Goal: Task Accomplishment & Management: Manage account settings

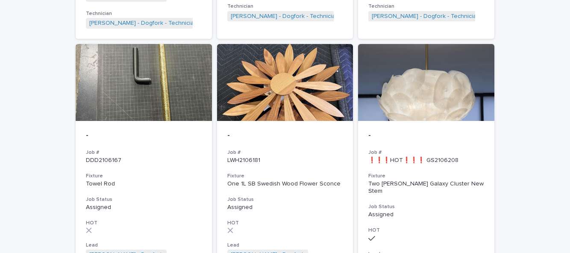
scroll to position [878, 0]
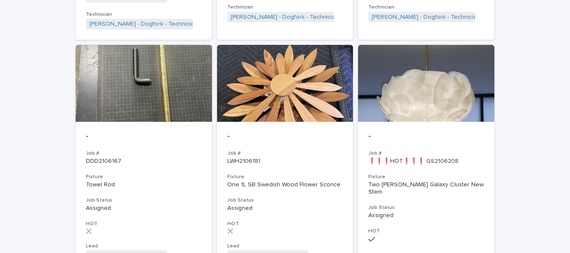
click at [437, 212] on p "Assigned" at bounding box center [426, 215] width 116 height 7
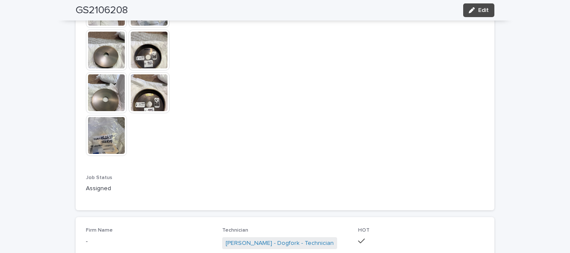
scroll to position [595, 0]
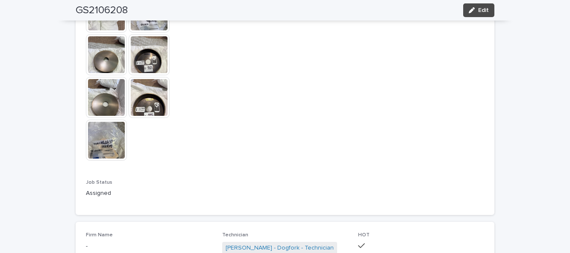
click at [488, 7] on span "Edit" at bounding box center [483, 10] width 11 height 6
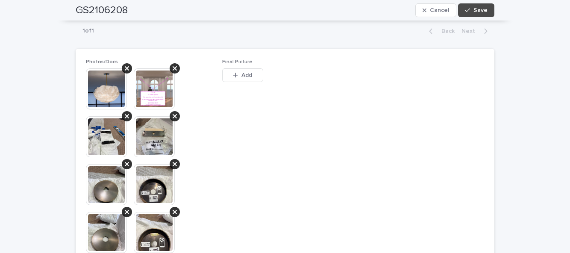
scroll to position [475, 0]
click at [248, 70] on button "Add" at bounding box center [242, 75] width 41 height 14
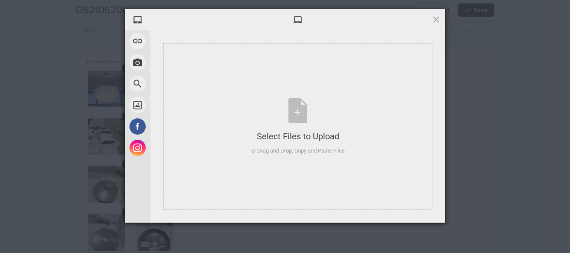
click at [303, 120] on div "Select Files to Upload or Drag and Drop, Copy and Paste Files" at bounding box center [298, 126] width 94 height 57
click at [290, 129] on div "Select Files to Upload or Drag and Drop, Copy and Paste Files" at bounding box center [298, 126] width 94 height 57
click at [297, 112] on div "Select Files to Upload or Drag and Drop, Copy and Paste Files" at bounding box center [298, 126] width 94 height 57
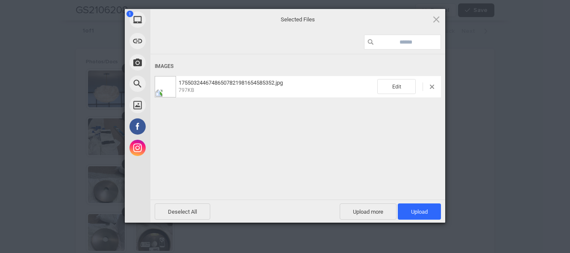
click at [429, 209] on span "Upload 1" at bounding box center [419, 211] width 43 height 16
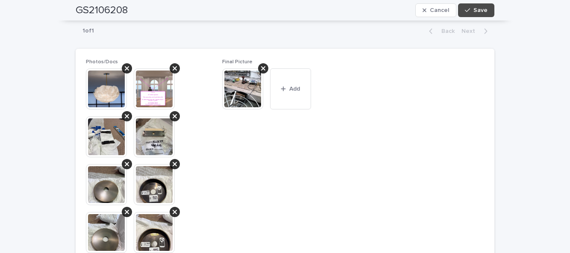
click at [482, 14] on button "Save" at bounding box center [476, 10] width 36 height 14
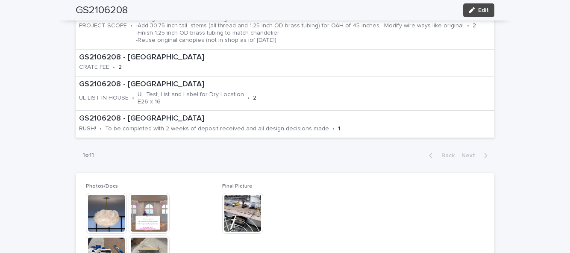
scroll to position [350, 0]
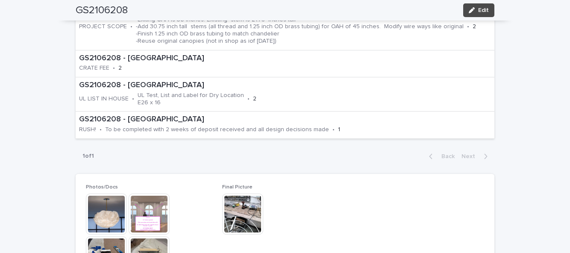
click at [491, 15] on button "Edit" at bounding box center [478, 10] width 31 height 14
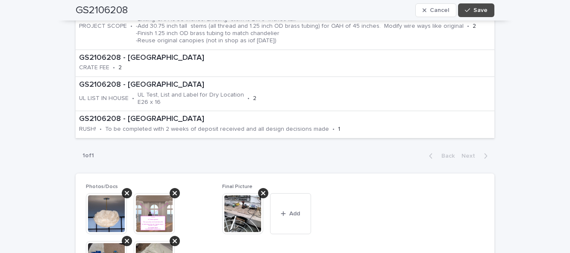
scroll to position [394, 0]
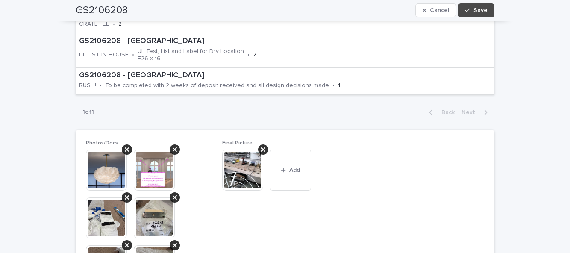
click at [485, 8] on span "Save" at bounding box center [481, 10] width 14 height 6
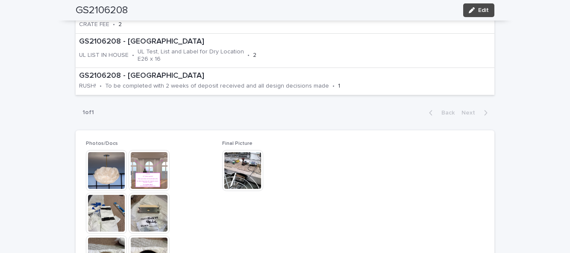
scroll to position [350, 0]
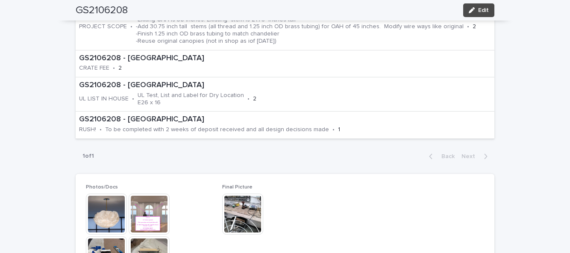
click at [488, 8] on span "Edit" at bounding box center [483, 10] width 11 height 6
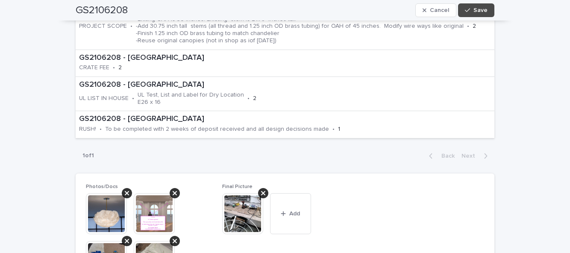
scroll to position [394, 0]
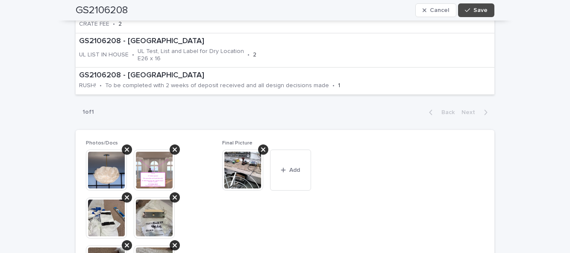
click at [297, 165] on button "Add" at bounding box center [290, 170] width 41 height 41
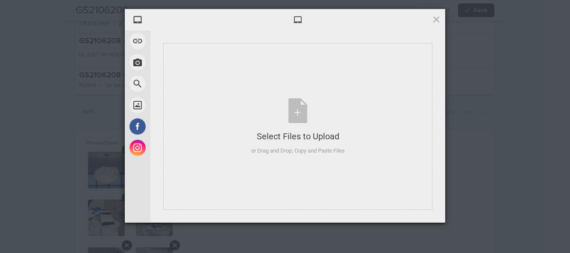
click at [344, 185] on div "Select Files to Upload or Drag and Drop, Copy and Paste Files" at bounding box center [297, 126] width 269 height 167
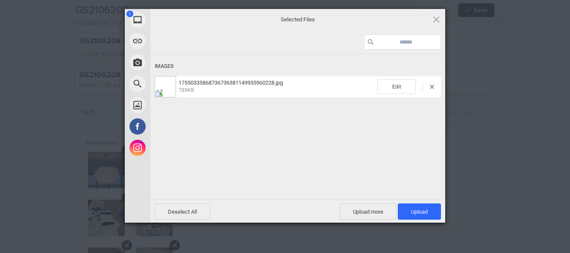
click at [419, 213] on span "Upload 1" at bounding box center [419, 212] width 17 height 6
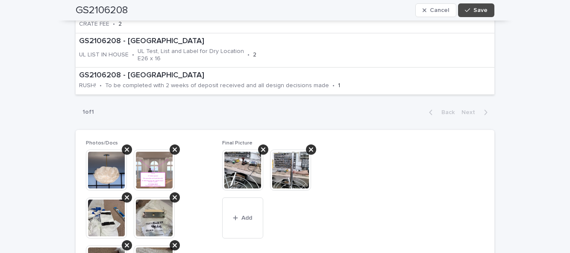
click at [478, 11] on span "Save" at bounding box center [481, 10] width 14 height 6
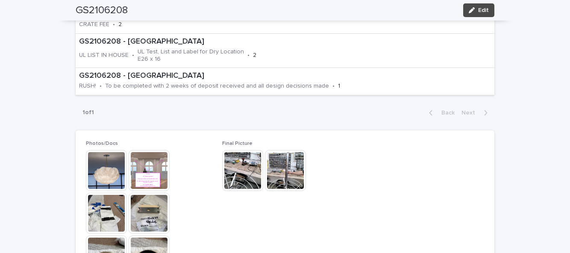
scroll to position [350, 0]
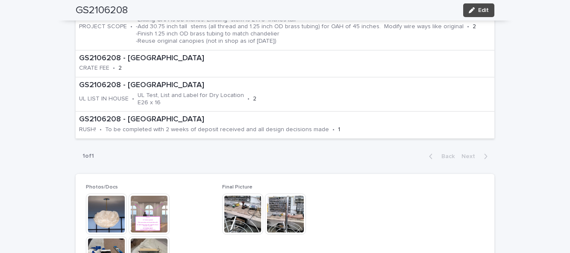
click at [493, 14] on button "Edit" at bounding box center [478, 10] width 31 height 14
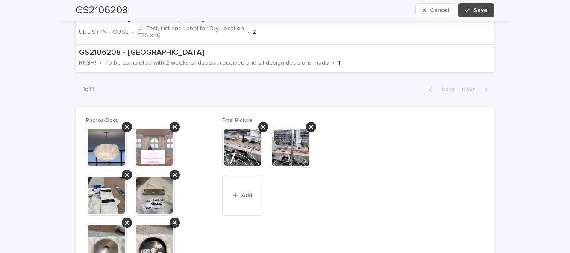
scroll to position [459, 0]
click at [245, 190] on button "Add" at bounding box center [242, 195] width 41 height 41
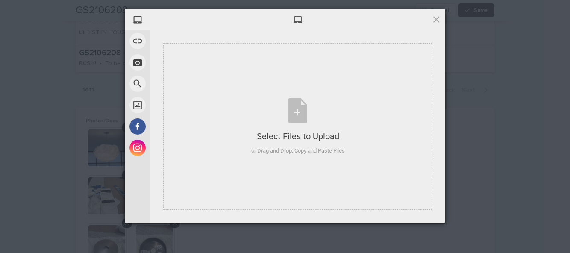
click at [297, 112] on div "Select Files to Upload or Drag and Drop, Copy and Paste Files" at bounding box center [298, 126] width 94 height 57
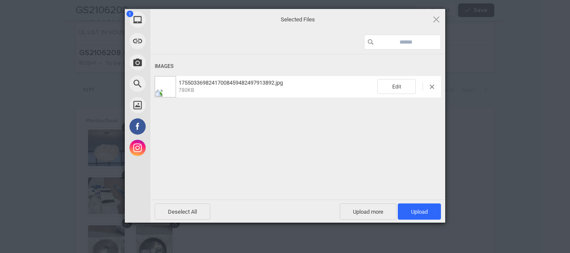
click at [424, 211] on span "Upload 1" at bounding box center [419, 212] width 17 height 6
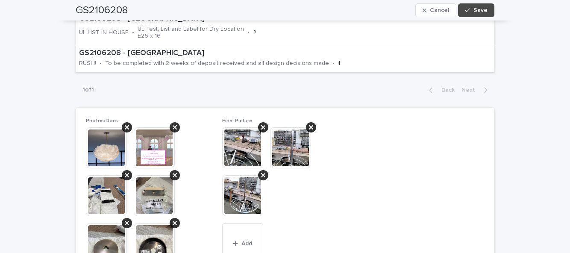
click at [482, 9] on span "Save" at bounding box center [481, 10] width 14 height 6
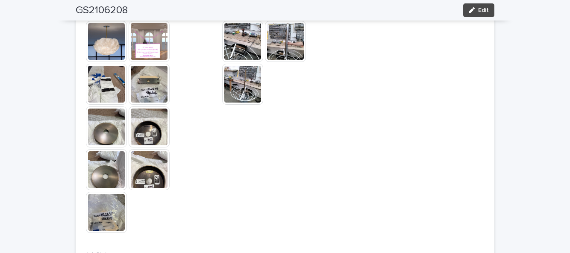
scroll to position [522, 0]
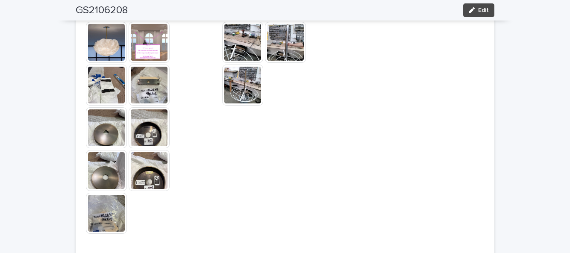
click at [476, 12] on div "button" at bounding box center [473, 10] width 9 height 6
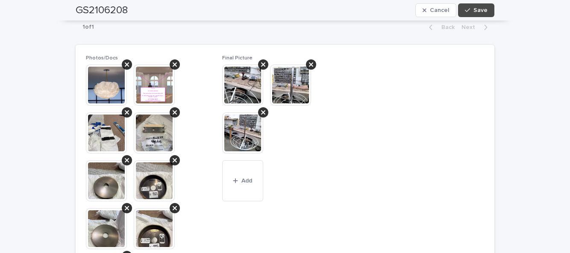
click at [244, 176] on button "Add" at bounding box center [242, 180] width 41 height 41
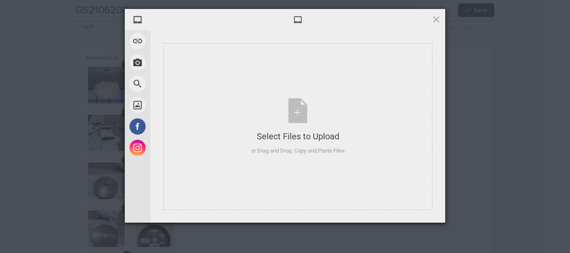
click at [299, 115] on div "Select Files to Upload or Drag and Drop, Copy and Paste Files" at bounding box center [298, 126] width 94 height 57
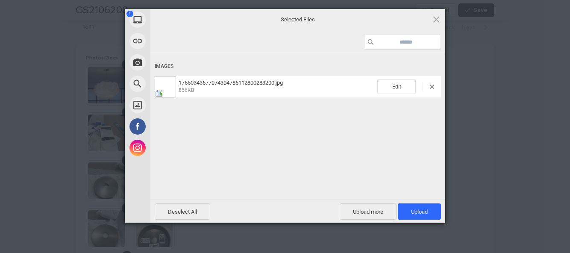
click at [428, 213] on span "Upload 1" at bounding box center [419, 211] width 43 height 16
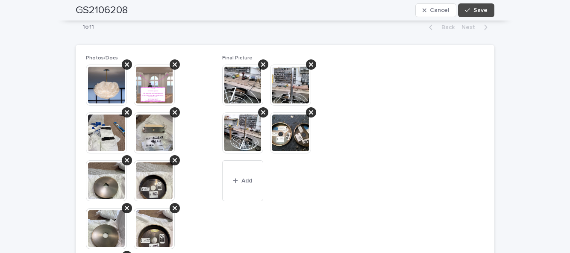
click at [485, 9] on span "Save" at bounding box center [481, 10] width 14 height 6
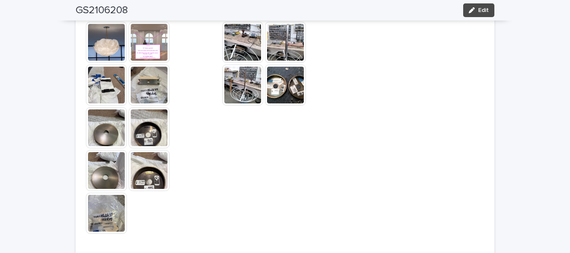
scroll to position [457, 0]
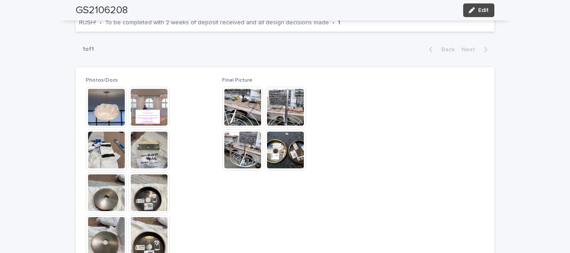
click at [479, 11] on span "Edit" at bounding box center [483, 10] width 11 height 6
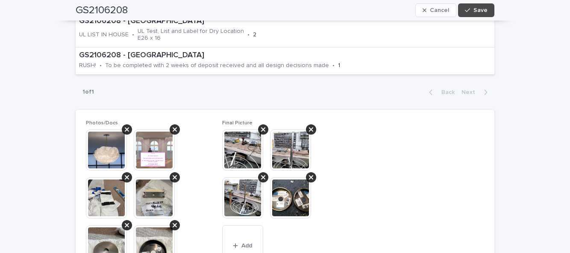
scroll to position [522, 0]
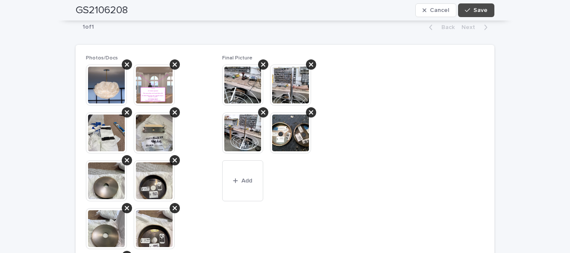
click at [251, 186] on button "Add" at bounding box center [242, 180] width 41 height 41
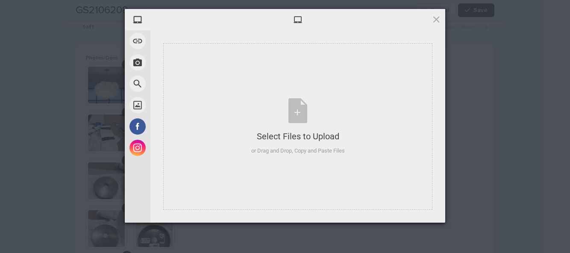
click at [297, 123] on div "Select Files to Upload or Drag and Drop, Copy and Paste Files" at bounding box center [298, 126] width 94 height 57
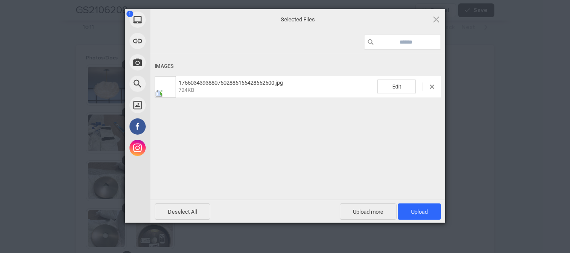
click at [427, 207] on span "Upload 1" at bounding box center [419, 211] width 43 height 16
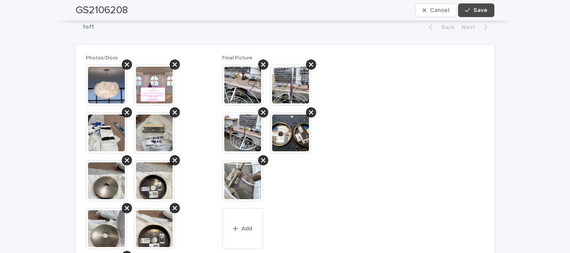
click at [487, 11] on span "Save" at bounding box center [481, 10] width 14 height 6
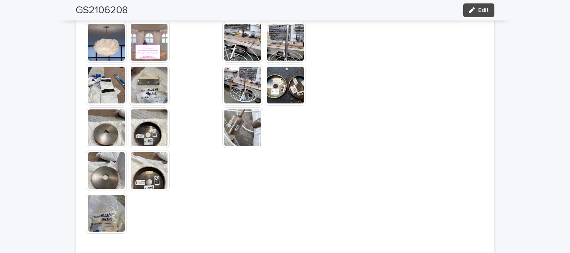
scroll to position [457, 0]
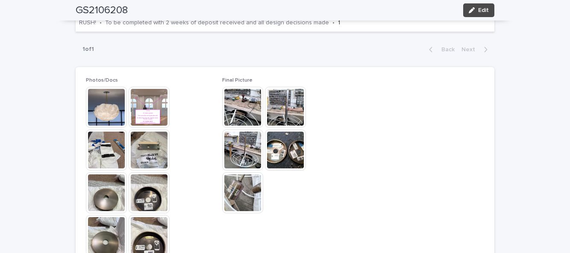
click at [485, 12] on span "Edit" at bounding box center [483, 10] width 11 height 6
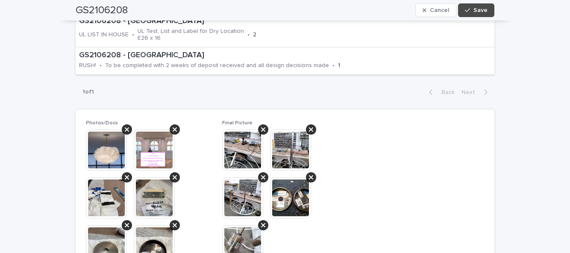
scroll to position [522, 0]
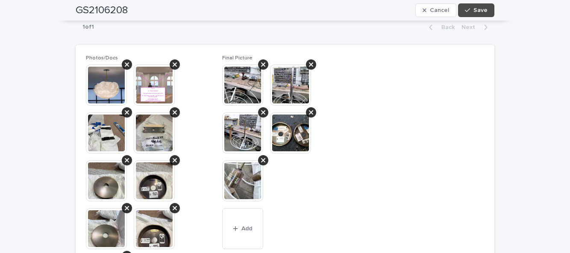
click at [484, 8] on span "Save" at bounding box center [481, 10] width 14 height 6
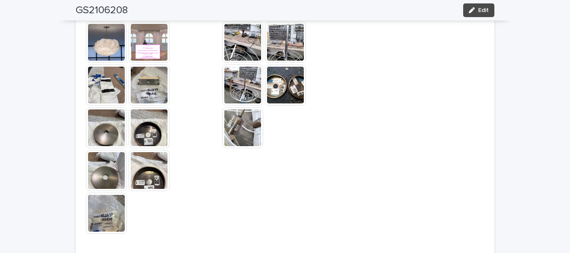
scroll to position [457, 0]
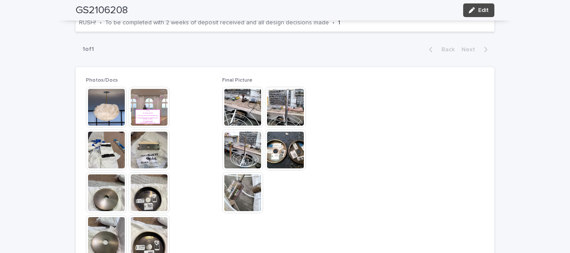
click at [487, 10] on span "Edit" at bounding box center [483, 10] width 11 height 6
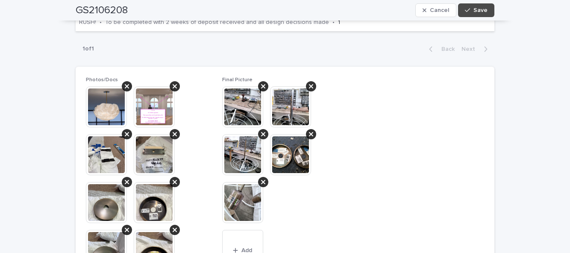
scroll to position [501, 0]
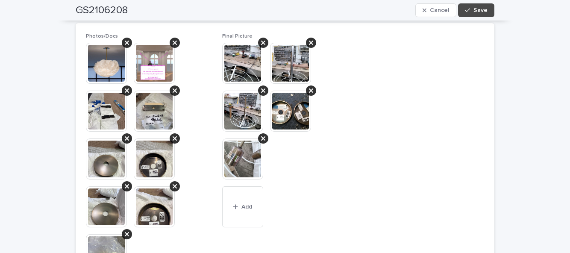
click at [239, 204] on div "button" at bounding box center [237, 207] width 9 height 6
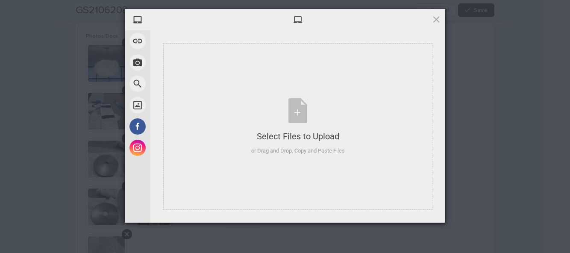
click at [296, 121] on div "Select Files to Upload or Drag and Drop, Copy and Paste Files" at bounding box center [298, 126] width 94 height 57
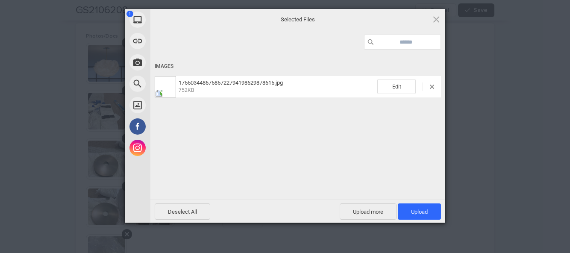
click at [420, 211] on span "Upload 1" at bounding box center [419, 212] width 17 height 6
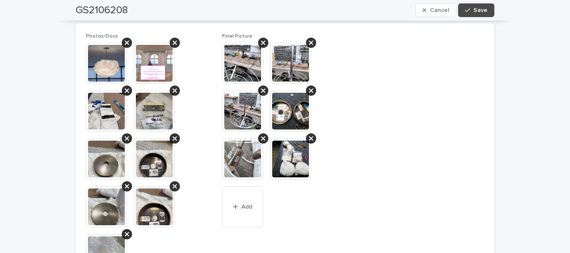
click at [484, 11] on span "Save" at bounding box center [481, 10] width 14 height 6
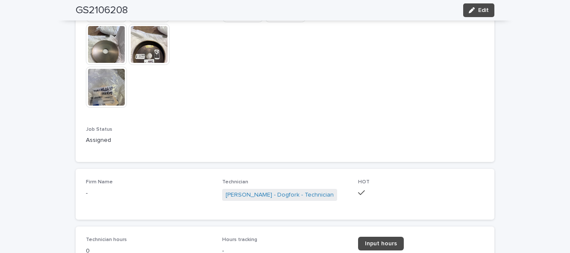
scroll to position [650, 0]
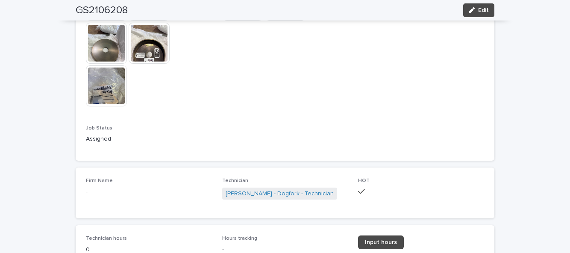
click at [384, 239] on span "Input hours" at bounding box center [381, 242] width 32 height 6
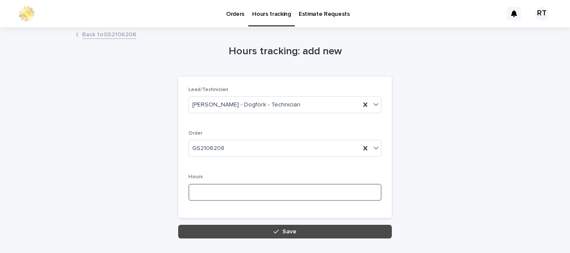
click at [218, 194] on input at bounding box center [284, 192] width 193 height 17
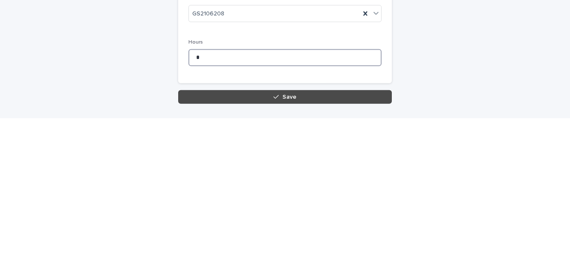
type input "*"
click at [271, 232] on button "Save" at bounding box center [285, 232] width 214 height 14
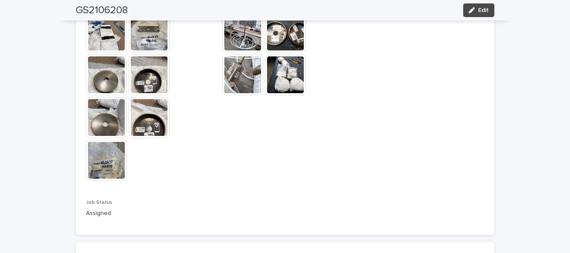
scroll to position [650, 0]
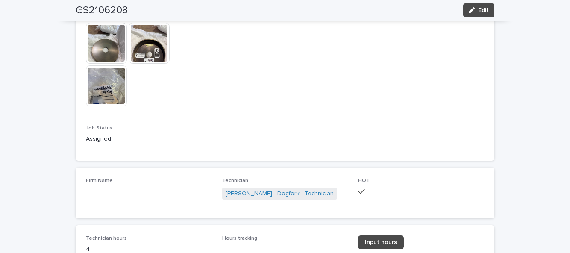
click at [486, 12] on span "Edit" at bounding box center [483, 10] width 11 height 6
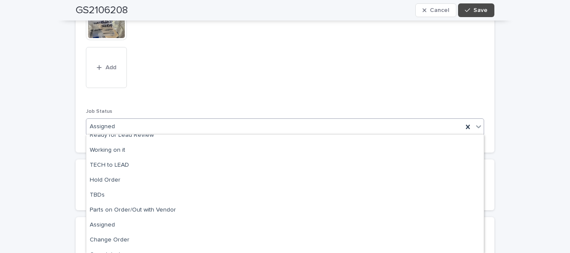
scroll to position [90, 0]
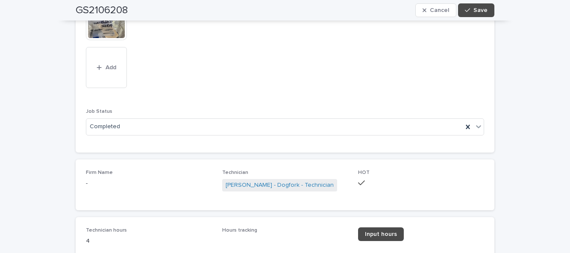
click at [488, 9] on button "Save" at bounding box center [476, 10] width 36 height 14
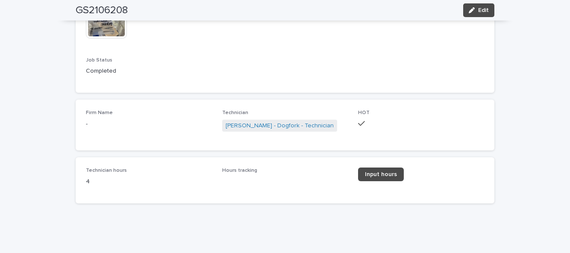
scroll to position [650, 0]
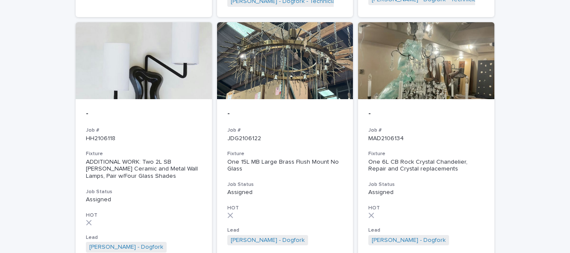
scroll to position [628, 0]
click at [449, 181] on h3 "Job Status" at bounding box center [426, 184] width 116 height 7
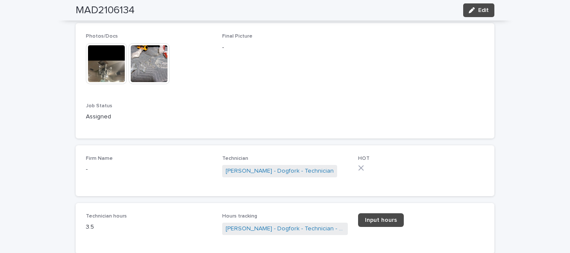
scroll to position [591, 0]
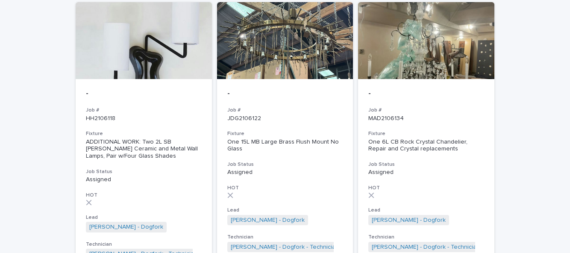
scroll to position [648, 0]
click at [116, 138] on div "ADDITIONAL WORK: Two 2L SB [PERSON_NAME] Ceramic and Metal Wall Lamps, Pair w/F…" at bounding box center [144, 148] width 116 height 21
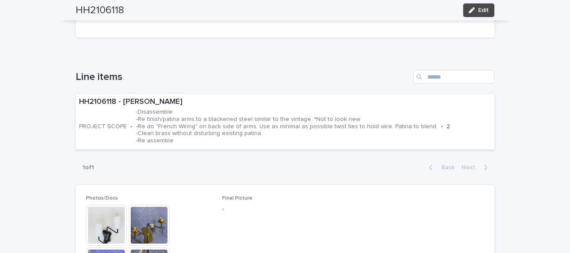
scroll to position [244, 0]
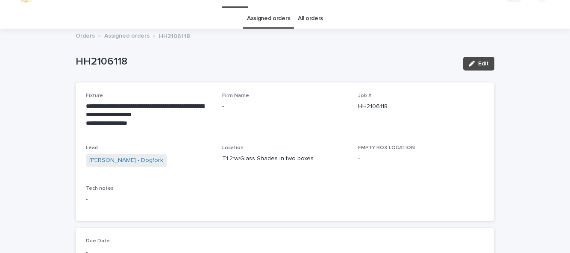
scroll to position [18, 0]
